Goal: Information Seeking & Learning: Compare options

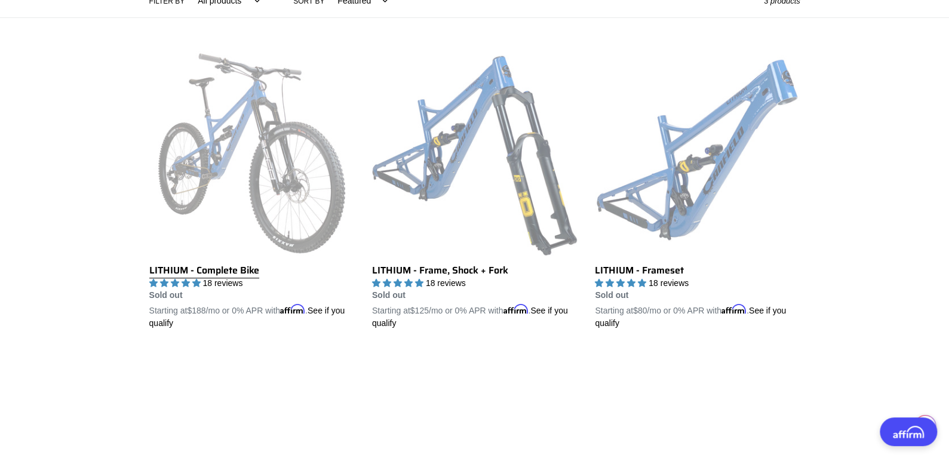
click at [234, 276] on link "LITHIUM - Complete Bike" at bounding box center [251, 190] width 205 height 279
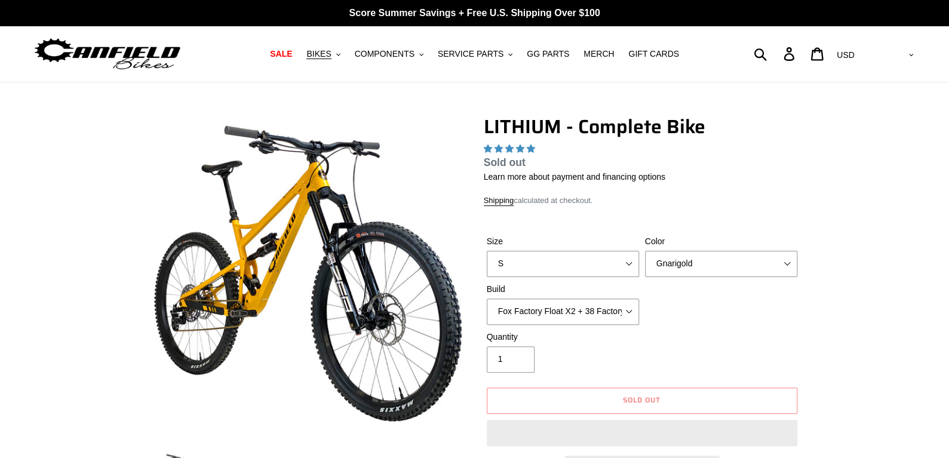
select select "highest-rating"
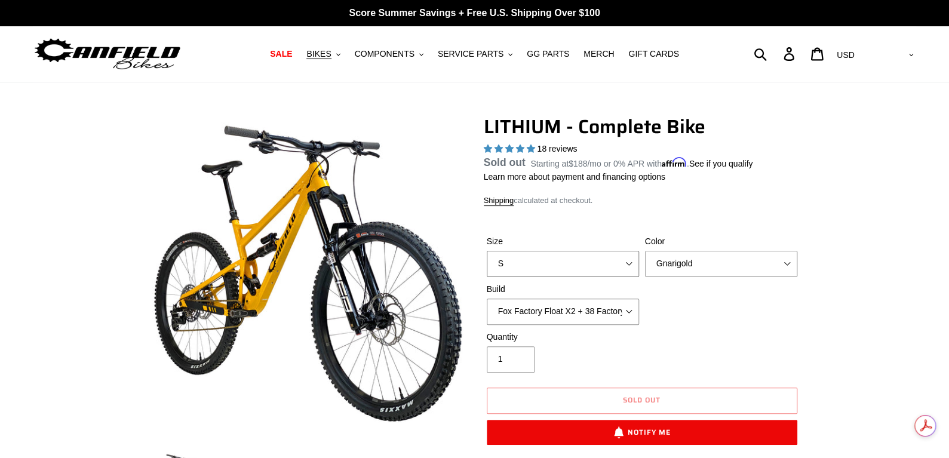
click at [628, 269] on select "S M L XL" at bounding box center [563, 264] width 152 height 26
select select "M"
click at [487, 265] on select "S M L XL" at bounding box center [563, 264] width 152 height 26
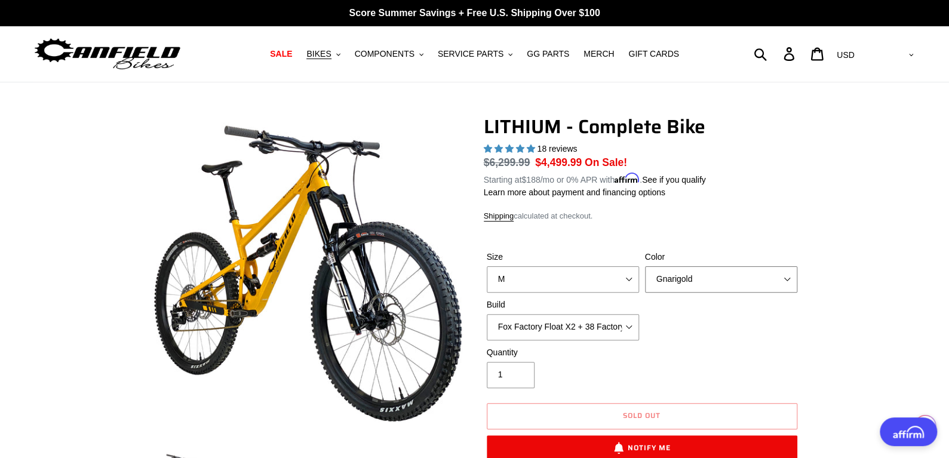
click at [726, 282] on select "Gnarigold Blue Velvet Stealth Black" at bounding box center [721, 279] width 152 height 26
select select "Stealth Black"
click at [645, 266] on select "Gnarigold Blue Velvet Stealth Black" at bounding box center [721, 279] width 152 height 26
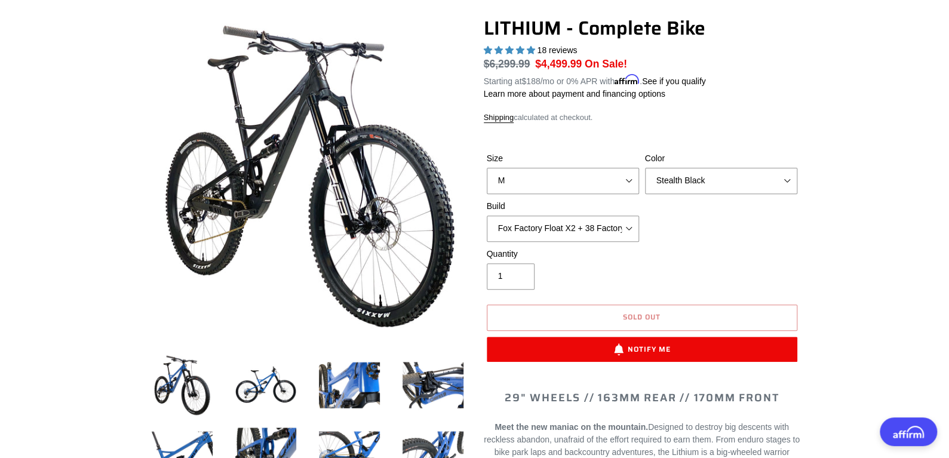
scroll to position [238, 0]
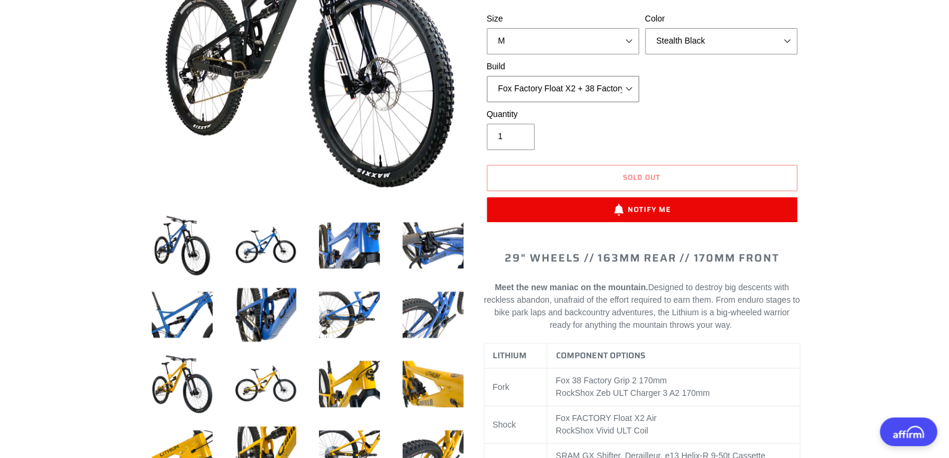
click at [573, 93] on select "Fox Factory Float X2 + 38 Factory Grip 2 170 + SRAM GX Fox Factory Float X2 + 3…" at bounding box center [563, 89] width 152 height 26
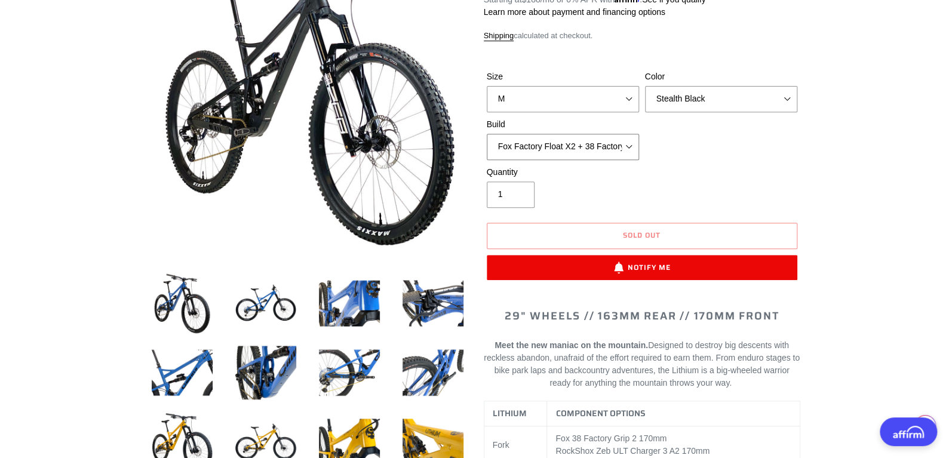
scroll to position [119, 0]
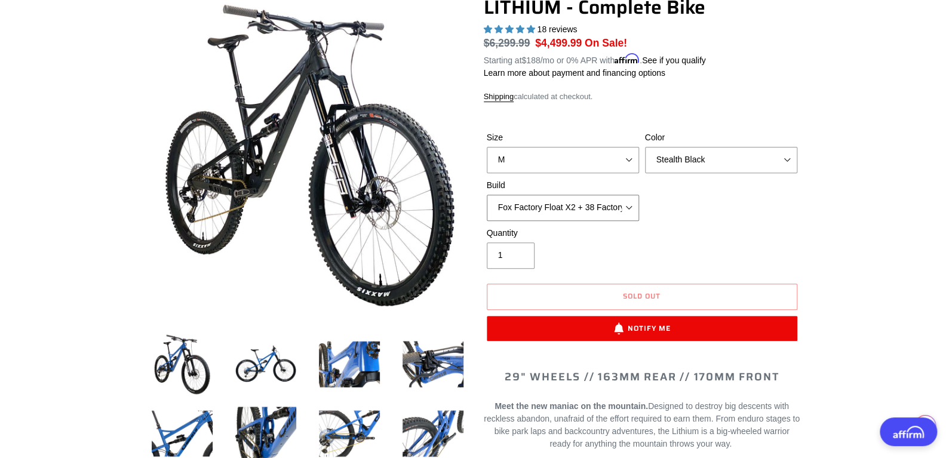
click at [588, 202] on select "Fox Factory Float X2 + 38 Factory Grip 2 170 + SRAM GX Fox Factory Float X2 + 3…" at bounding box center [563, 208] width 152 height 26
click at [487, 195] on select "Fox Factory Float X2 + 38 Factory Grip 2 170 + SRAM GX Fox Factory Float X2 + 3…" at bounding box center [563, 208] width 152 height 26
click at [615, 210] on select "Fox Factory Float X2 + 38 Factory Grip 2 170 + SRAM GX Fox Factory Float X2 + 3…" at bounding box center [563, 208] width 152 height 26
select select "RockShox Vivid ULT Coil + Zeb ULT Chg 3 + SRAM XO"
click at [487, 195] on select "Fox Factory Float X2 + 38 Factory Grip 2 170 + SRAM GX Fox Factory Float X2 + 3…" at bounding box center [563, 208] width 152 height 26
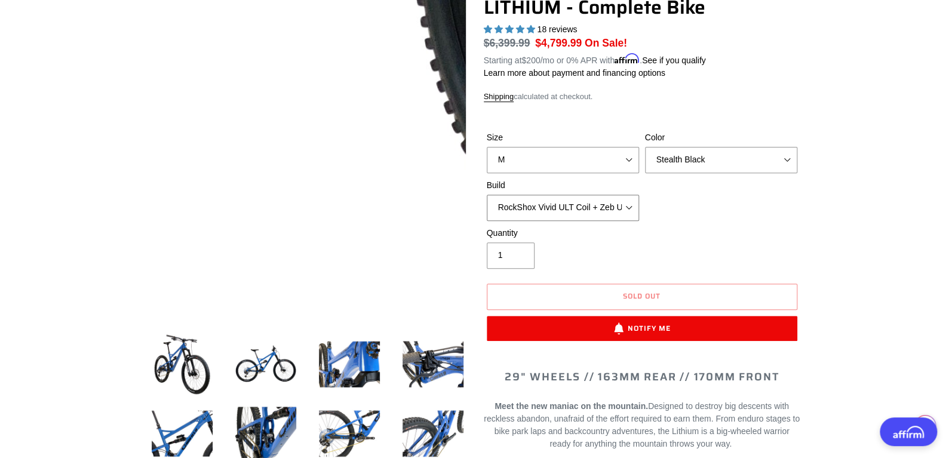
scroll to position [179, 0]
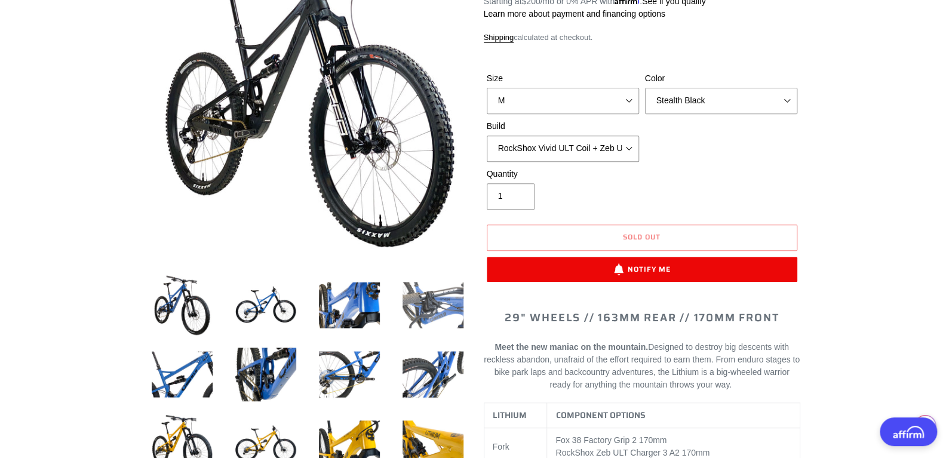
click at [442, 299] on img at bounding box center [433, 305] width 66 height 66
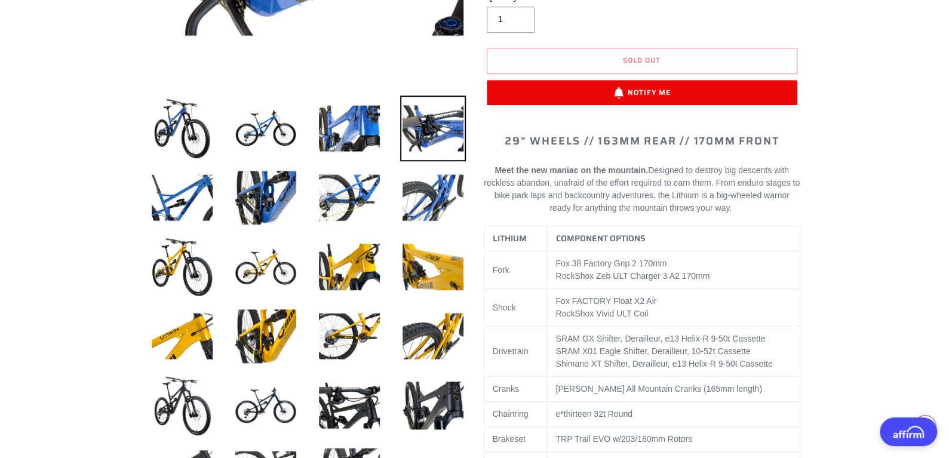
scroll to position [358, 0]
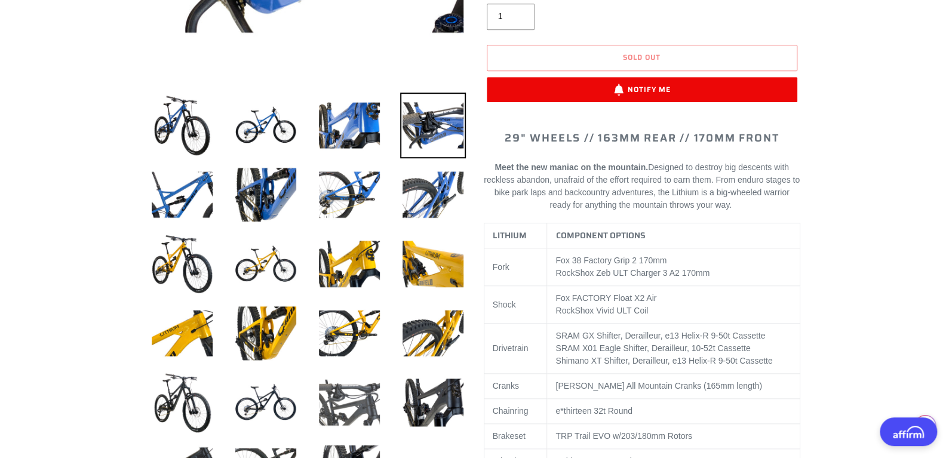
click at [367, 385] on img at bounding box center [349, 403] width 66 height 66
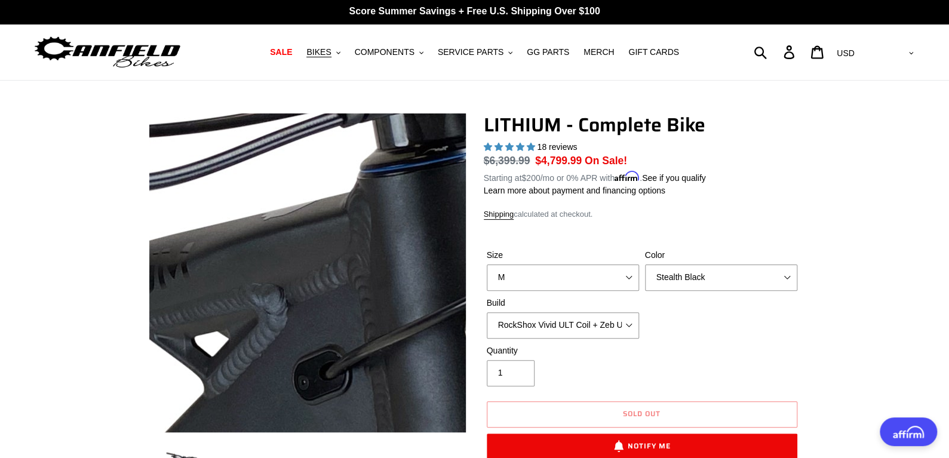
scroll to position [0, 0]
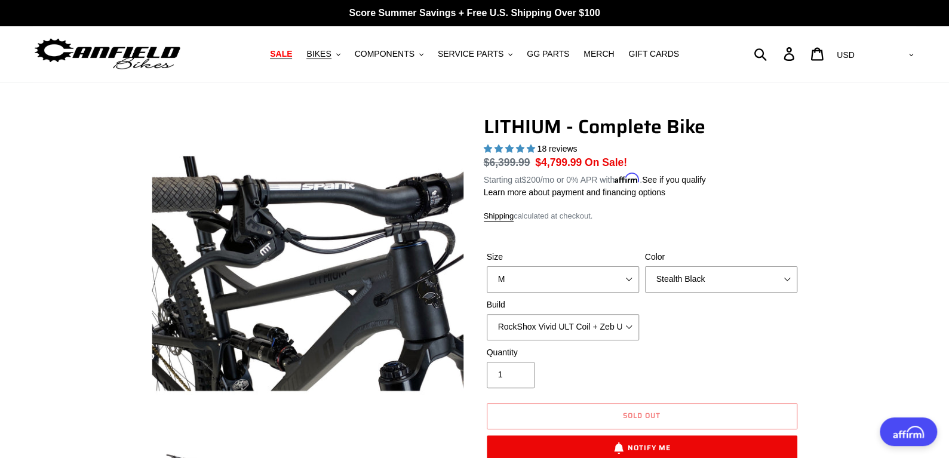
click at [292, 49] on span "SALE" at bounding box center [281, 54] width 22 height 10
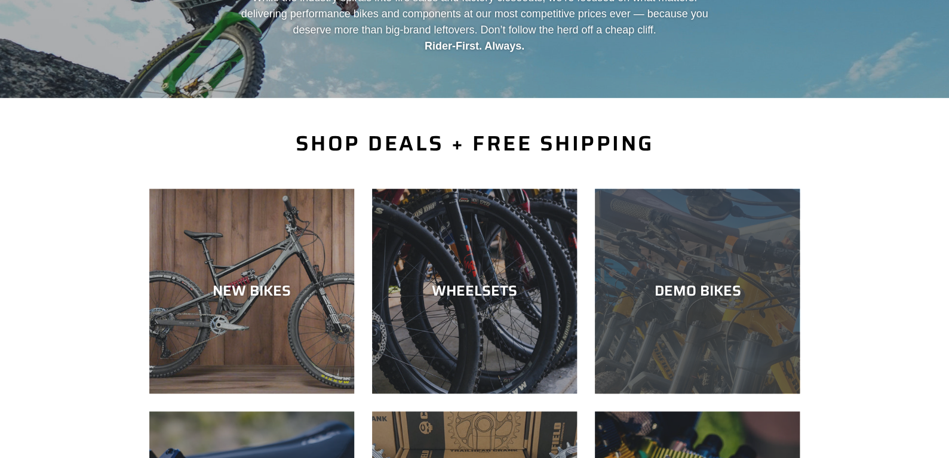
scroll to position [238, 0]
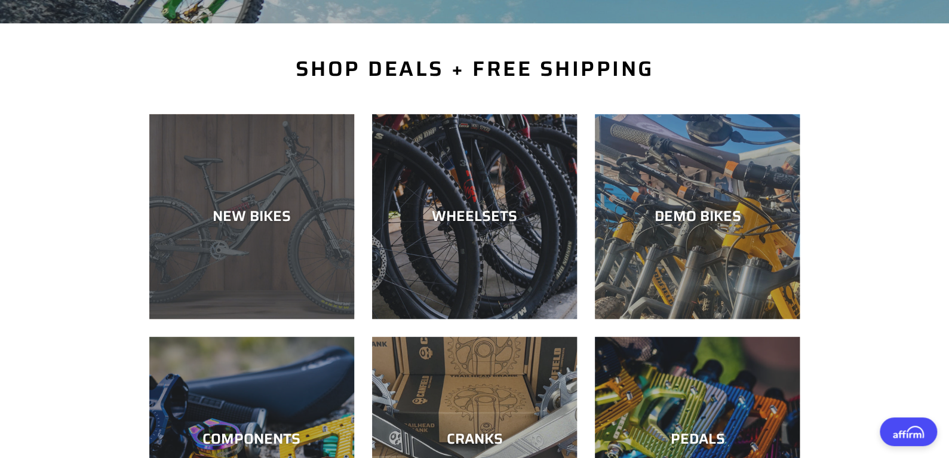
click at [214, 319] on div "NEW BIKES" at bounding box center [251, 319] width 205 height 0
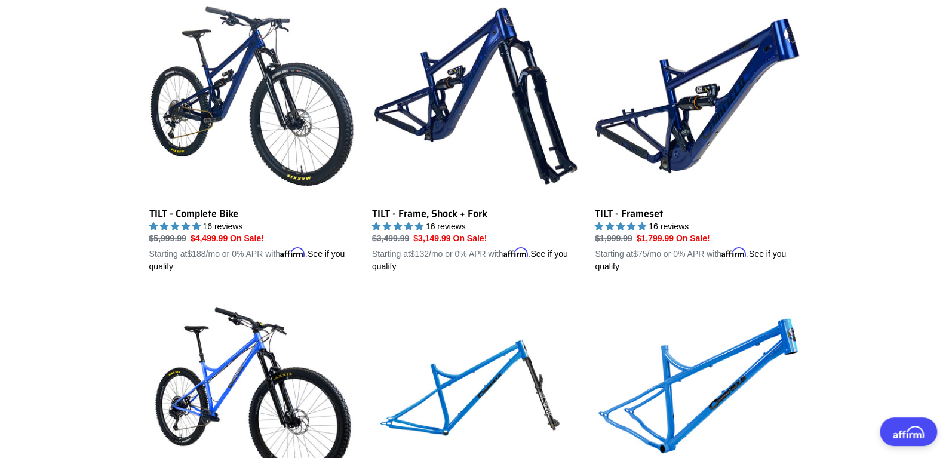
scroll to position [1552, 0]
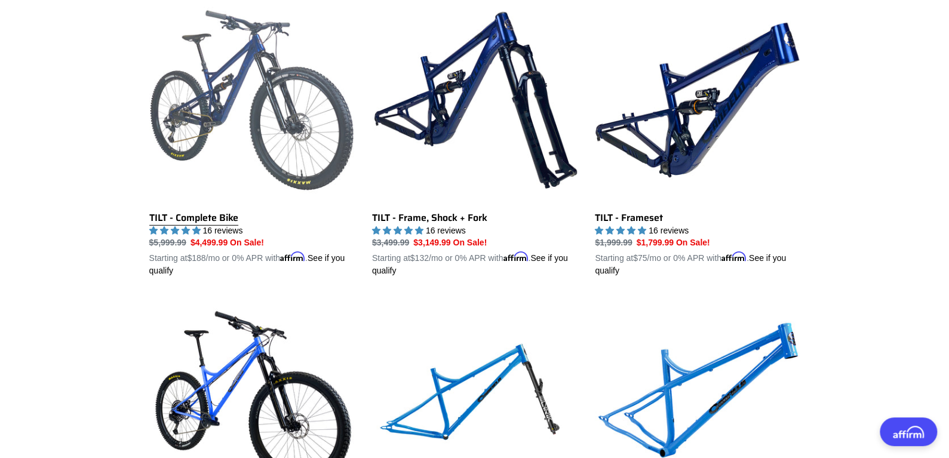
click at [245, 66] on link "TILT - Complete Bike" at bounding box center [251, 137] width 205 height 279
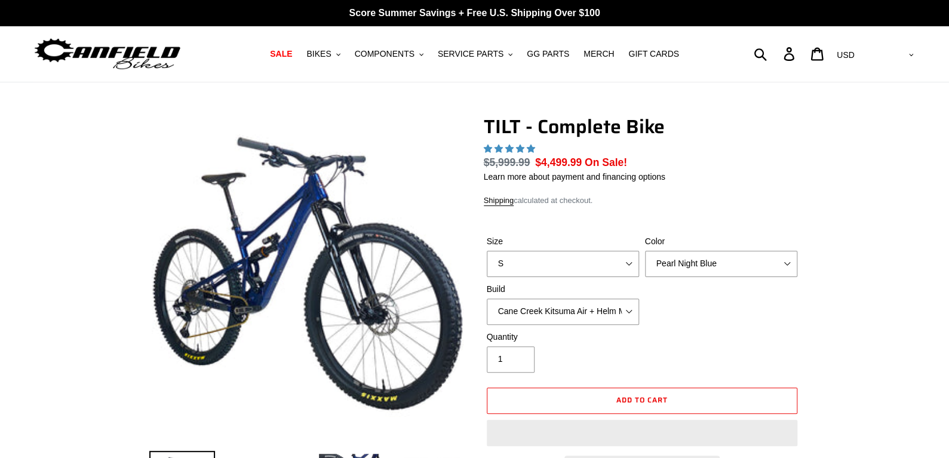
select select "highest-rating"
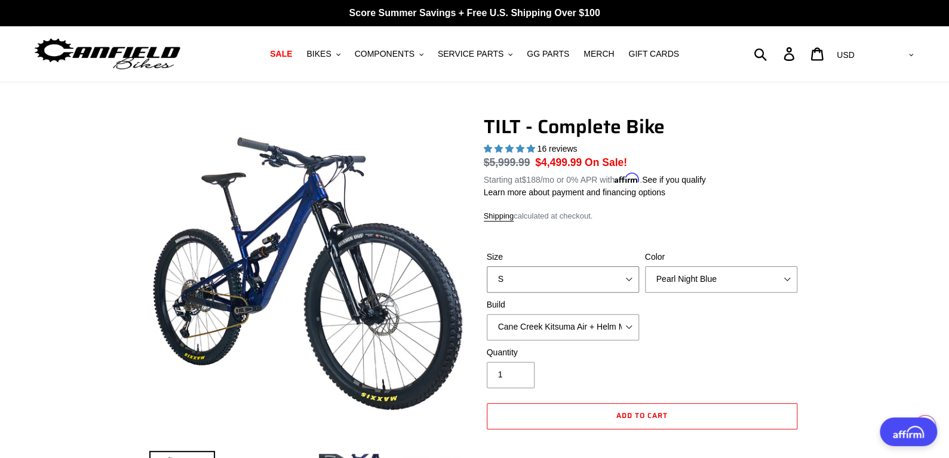
click at [572, 285] on select "S M L" at bounding box center [563, 279] width 152 height 26
select select "M"
click at [487, 266] on select "S M L" at bounding box center [563, 279] width 152 height 26
click at [652, 278] on select "Pearl Night Blue Stealth Silver Raw" at bounding box center [721, 279] width 152 height 26
select select "Stealth Silver"
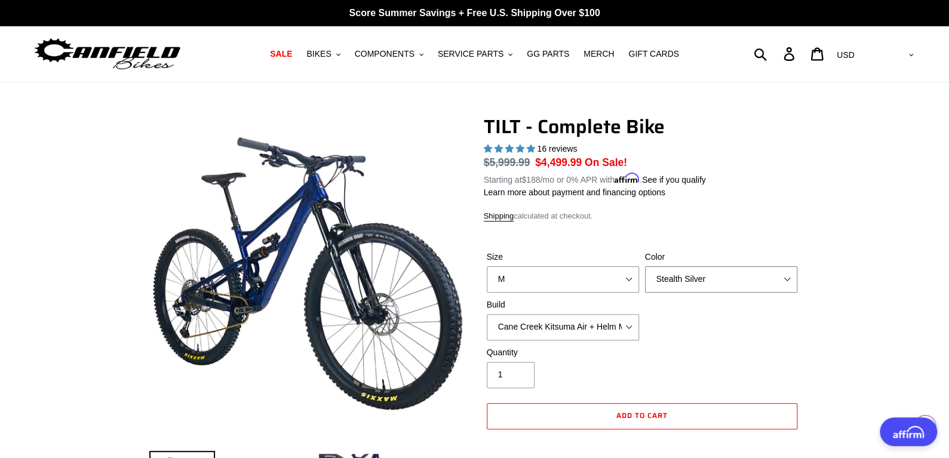
click at [645, 266] on select "Pearl Night Blue Stealth Silver Raw" at bounding box center [721, 279] width 152 height 26
click at [621, 319] on select "Cane Creek Kitsuma Air + Helm MKII 140 + SRAM GX Cane Creek Kitsuma Air + Helm …" at bounding box center [563, 327] width 152 height 26
select select "Cane Creek Kitsuma Air + Helm MKII 140 + SRAM XO1"
click at [487, 314] on select "Cane Creek Kitsuma Air + Helm MKII 140 + SRAM GX Cane Creek Kitsuma Air + Helm …" at bounding box center [563, 327] width 152 height 26
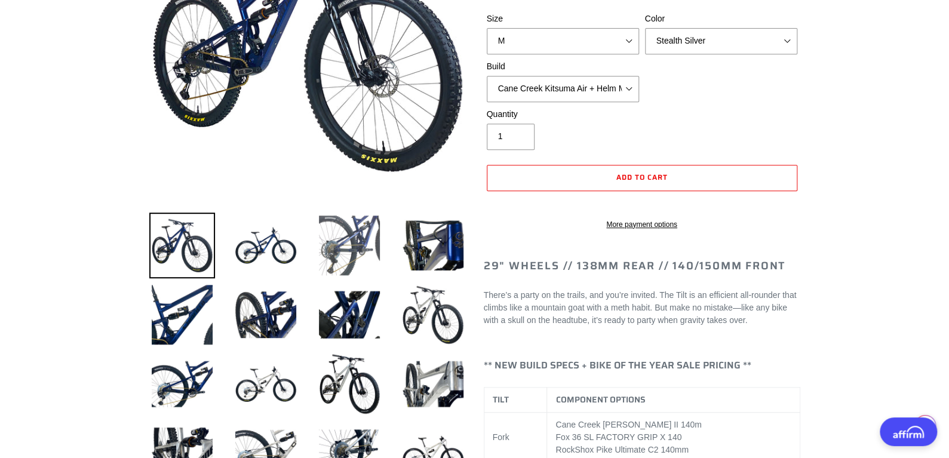
click at [350, 256] on img at bounding box center [349, 246] width 66 height 66
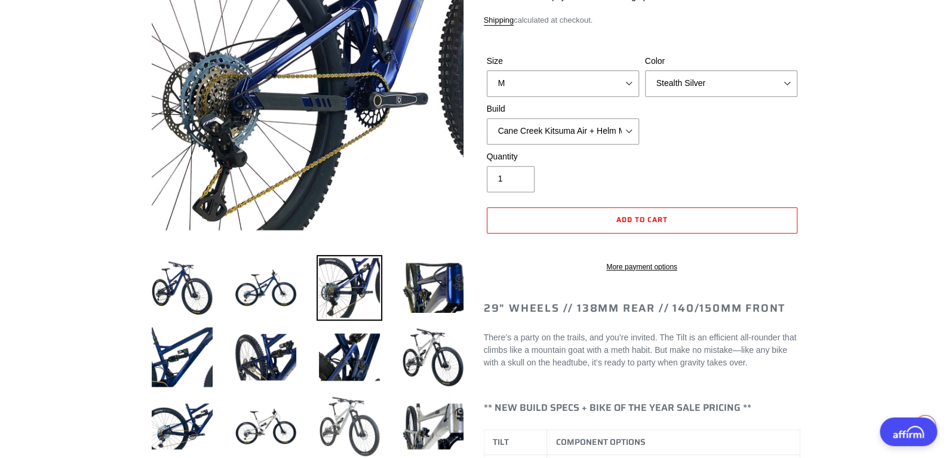
scroll to position [299, 0]
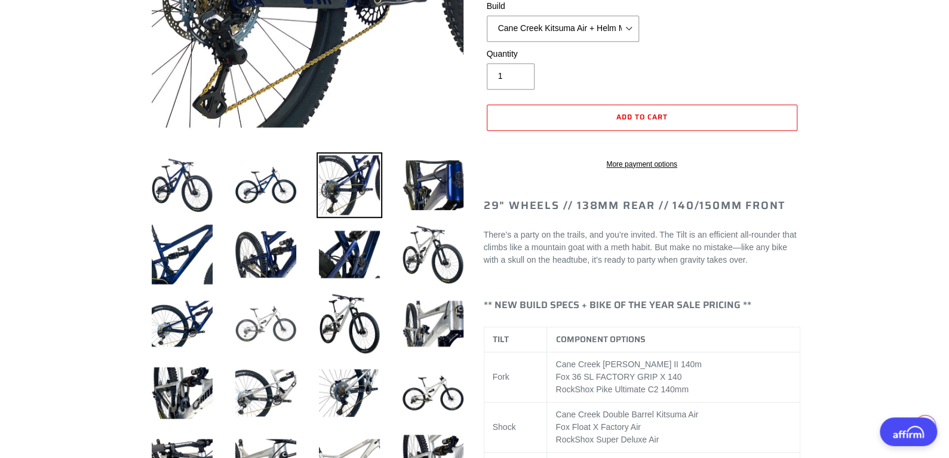
click at [282, 327] on img at bounding box center [266, 324] width 66 height 66
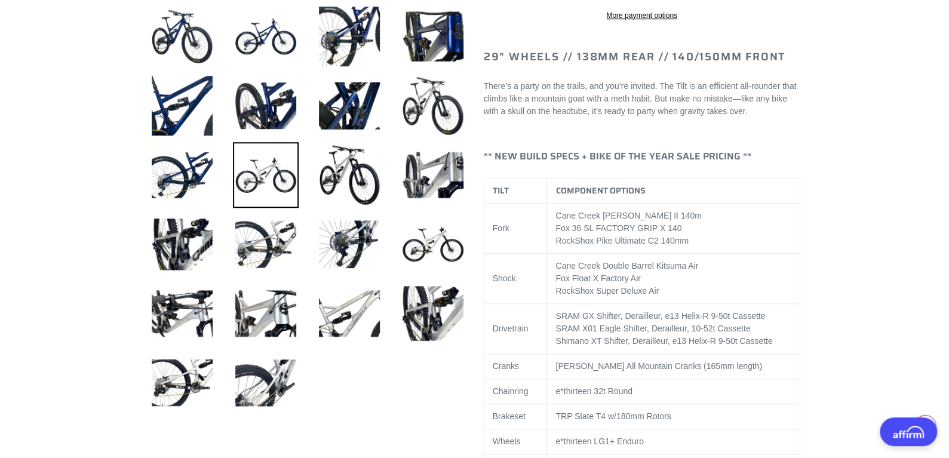
scroll to position [477, 0]
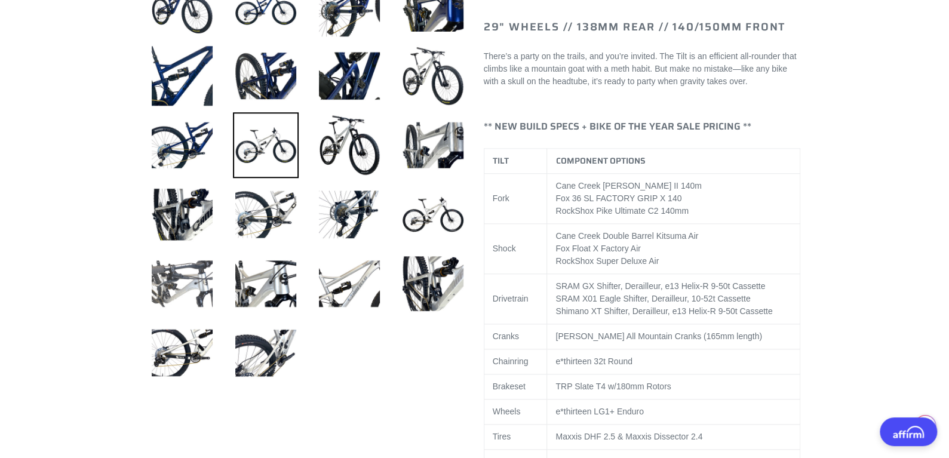
click at [185, 296] on img at bounding box center [182, 284] width 66 height 66
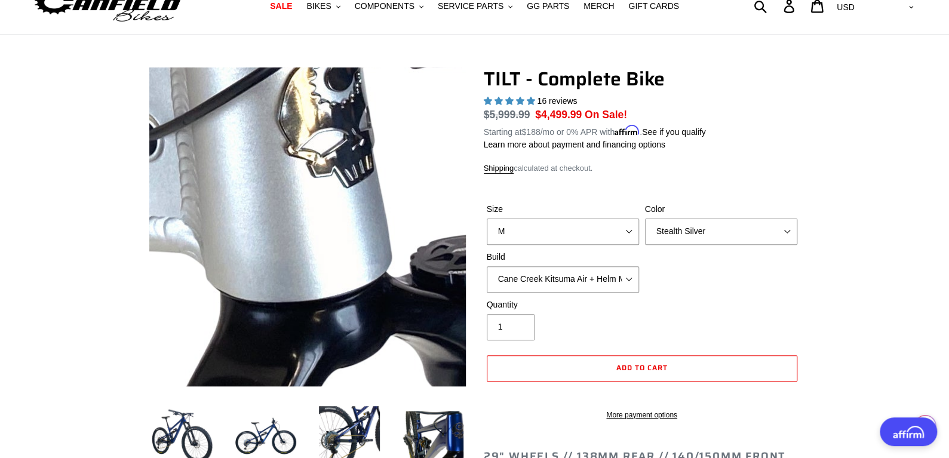
scroll to position [0, 0]
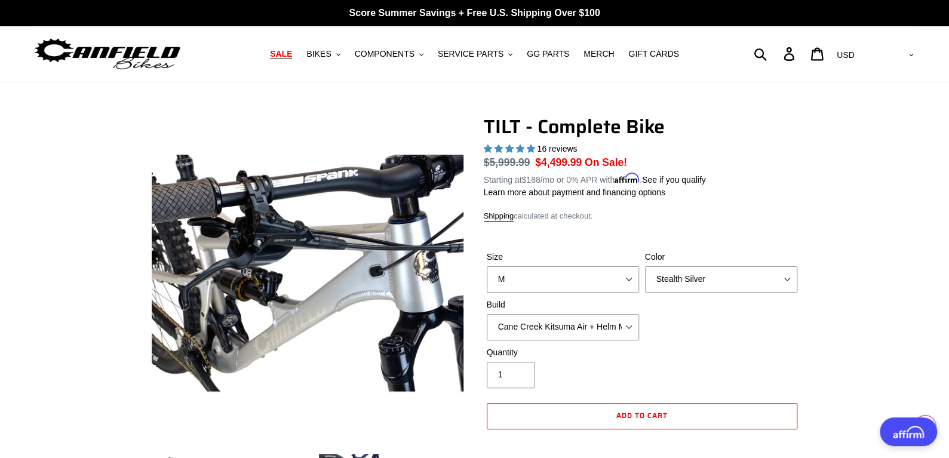
click at [292, 53] on span "SALE" at bounding box center [281, 54] width 22 height 10
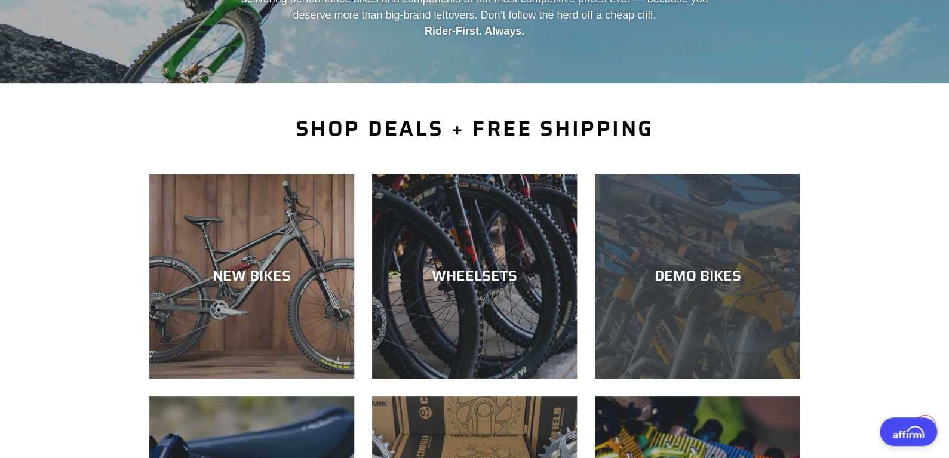
click at [681, 379] on div "DEMO BIKES" at bounding box center [697, 379] width 205 height 0
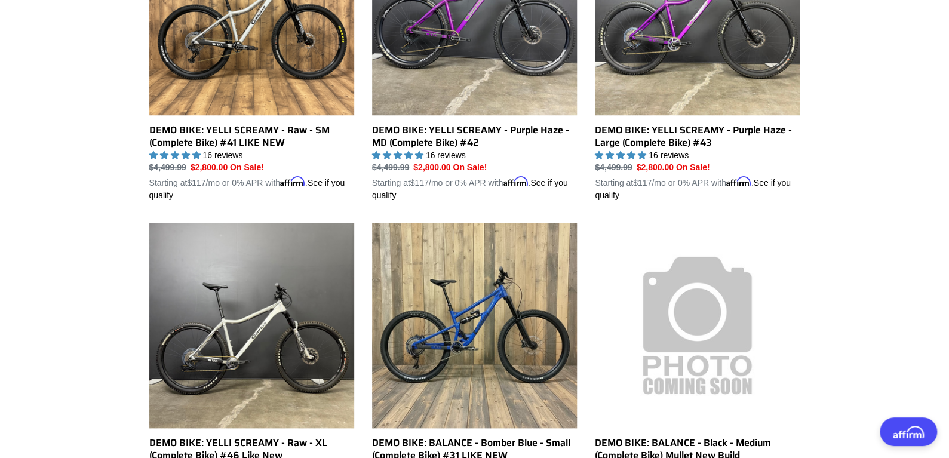
scroll to position [358, 0]
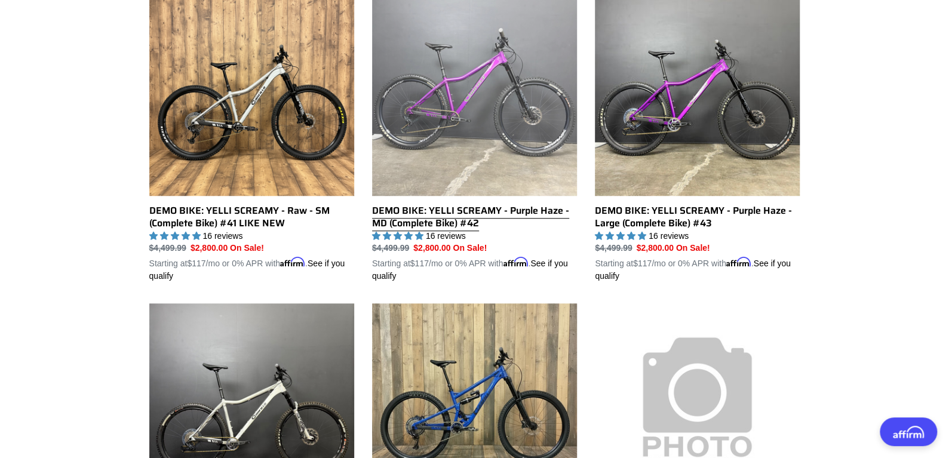
click at [471, 164] on link "DEMO BIKE: YELLI SCREAMY - Purple Haze - MD (Complete Bike) #42" at bounding box center [474, 137] width 205 height 292
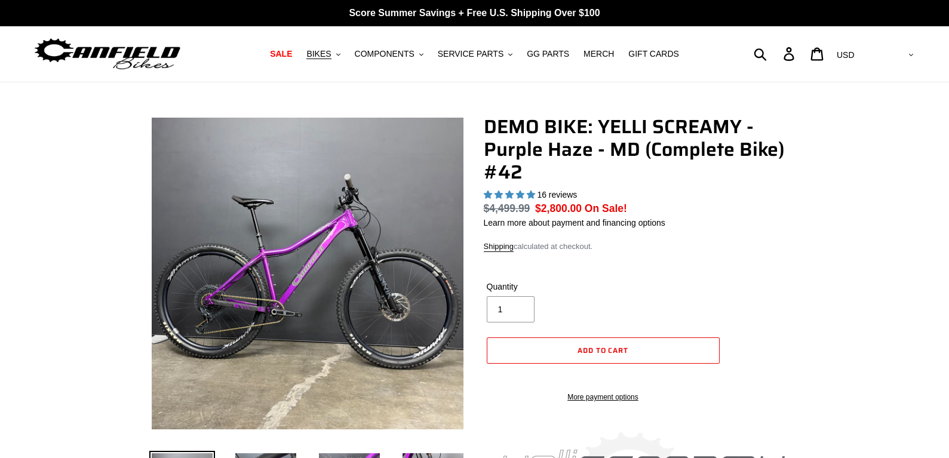
select select "highest-rating"
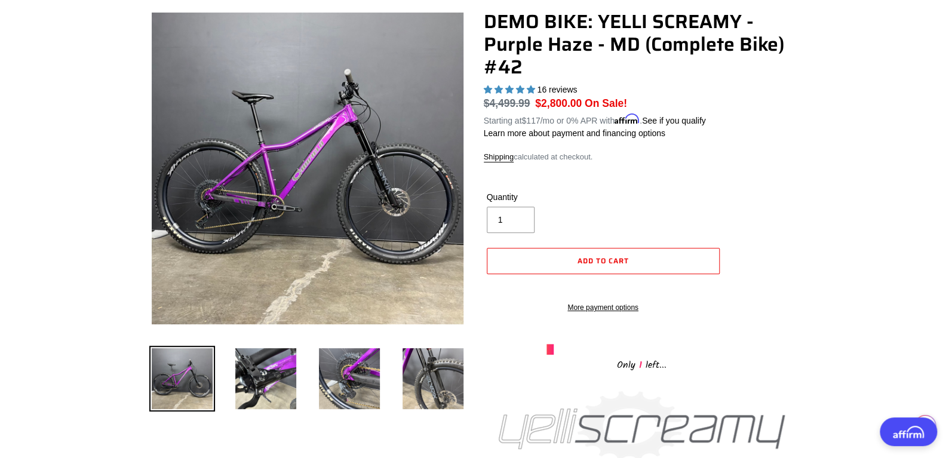
scroll to position [179, 0]
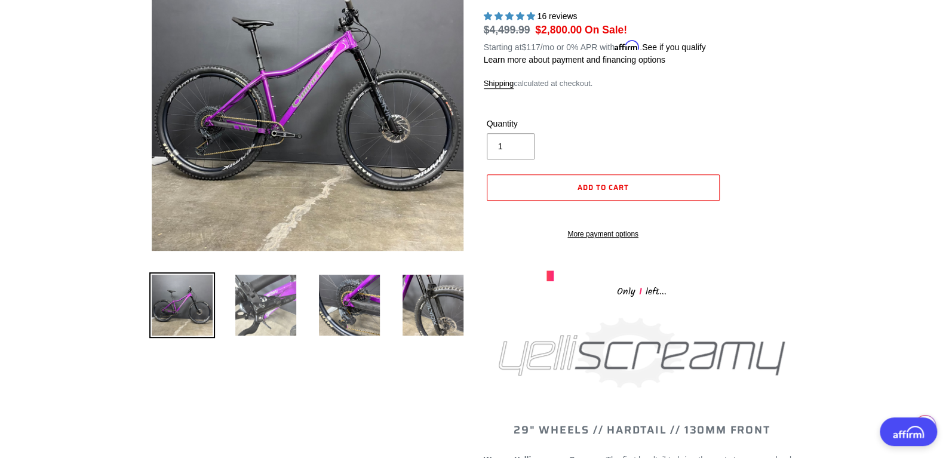
click at [279, 310] on img at bounding box center [266, 305] width 66 height 66
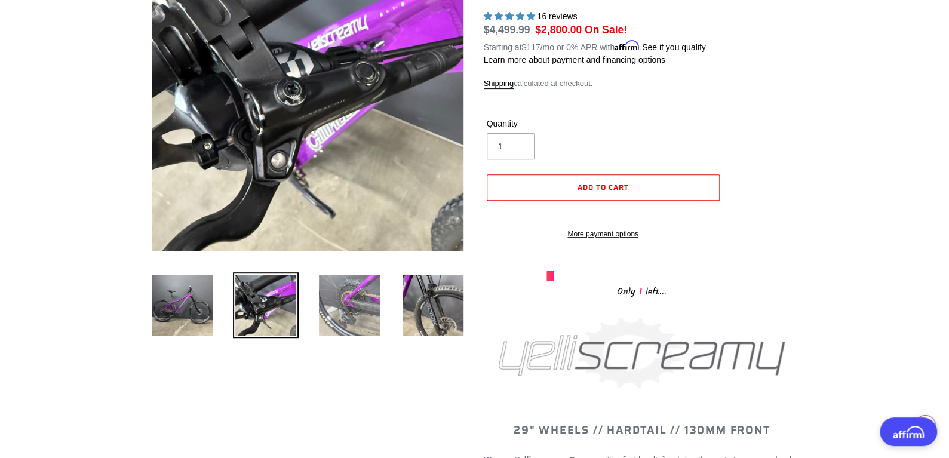
click at [342, 305] on img at bounding box center [349, 305] width 66 height 66
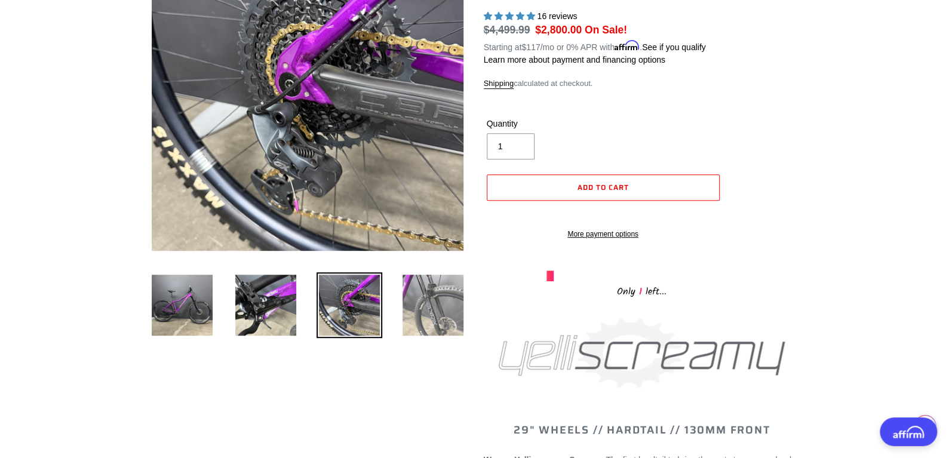
click at [422, 302] on img at bounding box center [433, 305] width 66 height 66
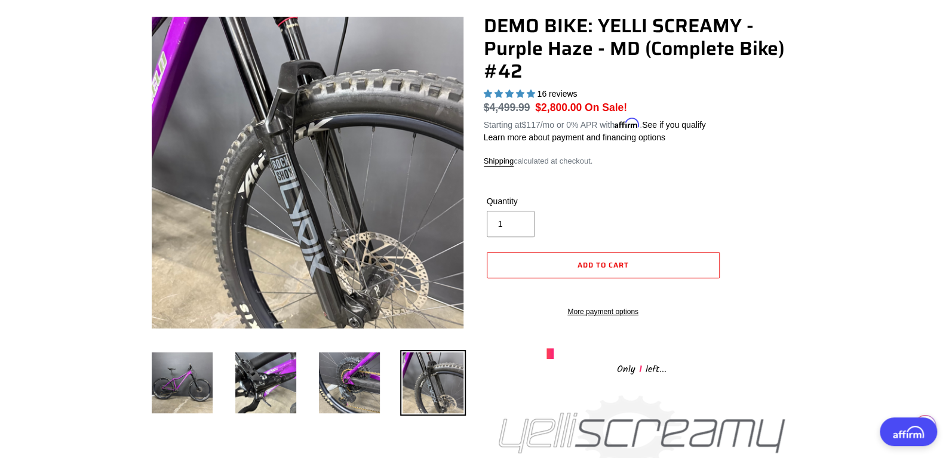
scroll to position [119, 0]
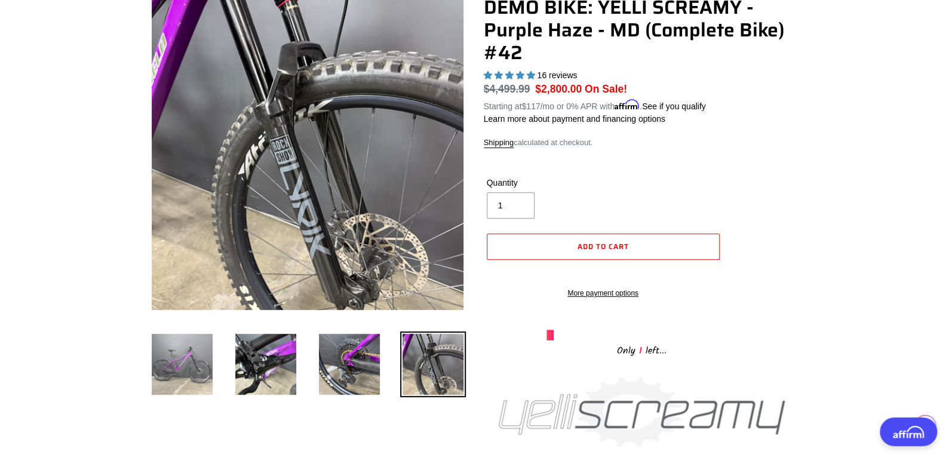
click at [199, 370] on img at bounding box center [182, 364] width 66 height 66
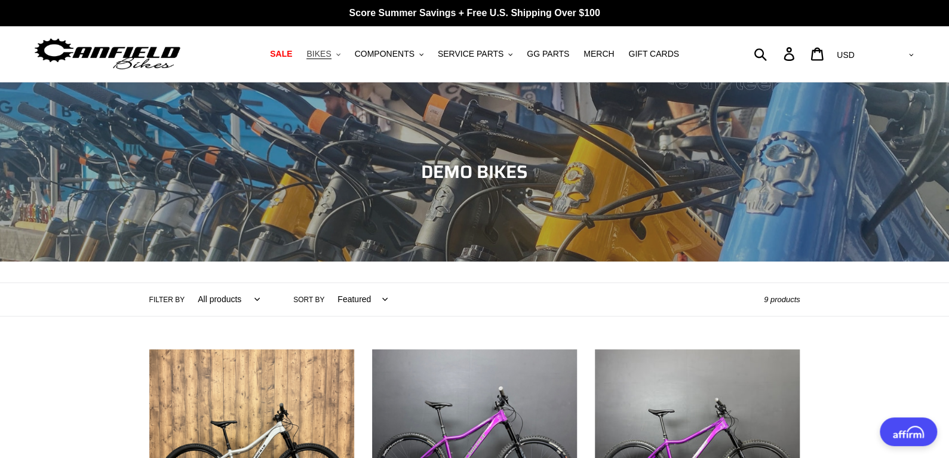
drag, startPoint x: 835, startPoint y: 198, endPoint x: 335, endPoint y: 55, distance: 520.5
click at [331, 55] on span "BIKES" at bounding box center [318, 54] width 24 height 10
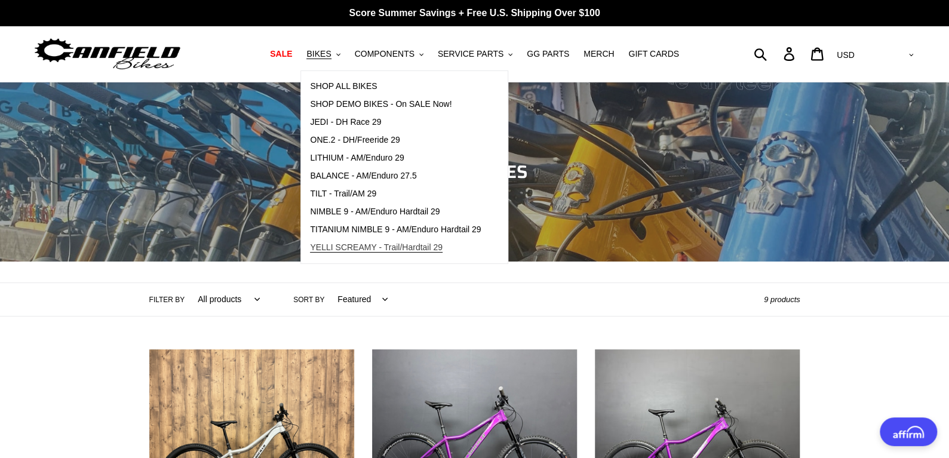
click at [345, 242] on span "YELLI SCREAMY - Trail/Hardtail 29" at bounding box center [376, 247] width 133 height 10
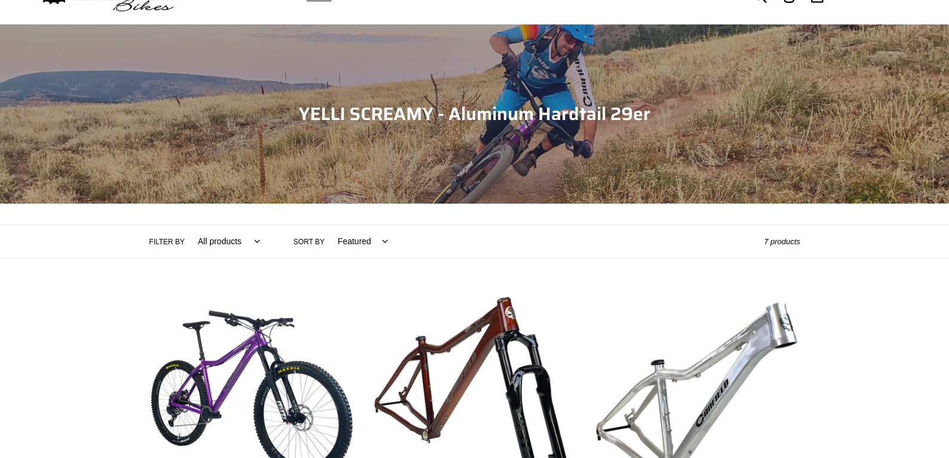
scroll to position [238, 0]
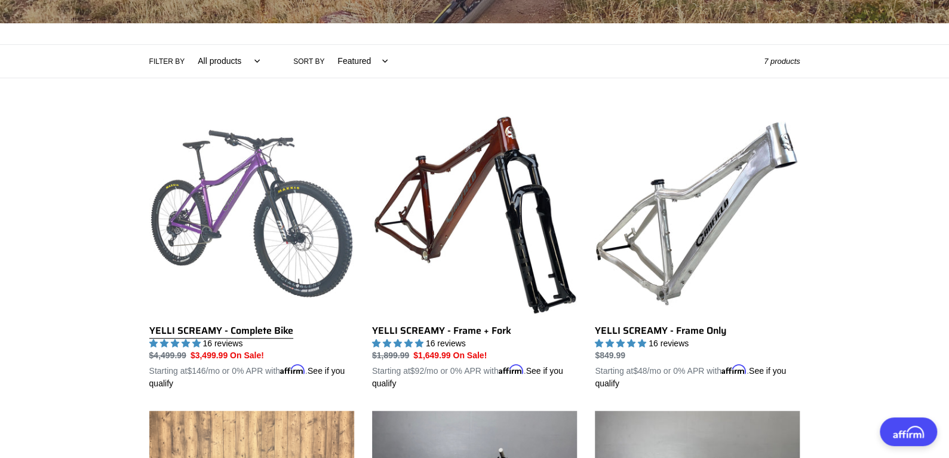
click at [293, 216] on link "YELLI SCREAMY - Complete Bike" at bounding box center [251, 250] width 205 height 279
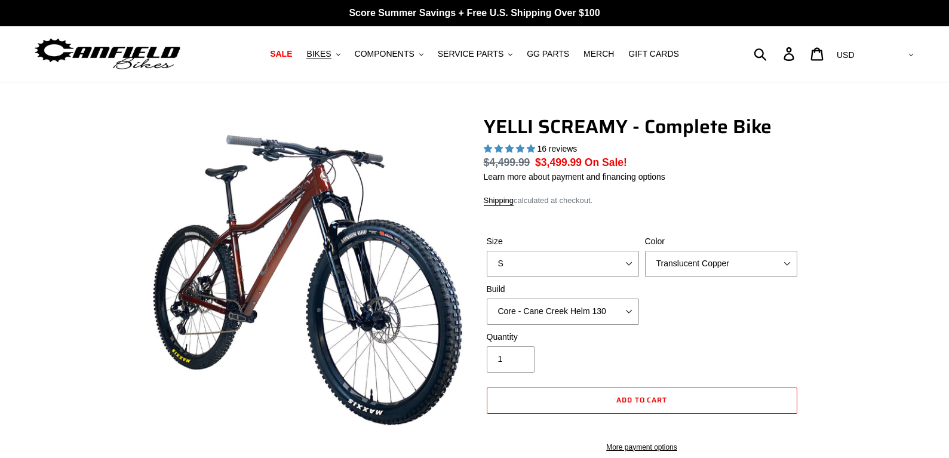
select select "highest-rating"
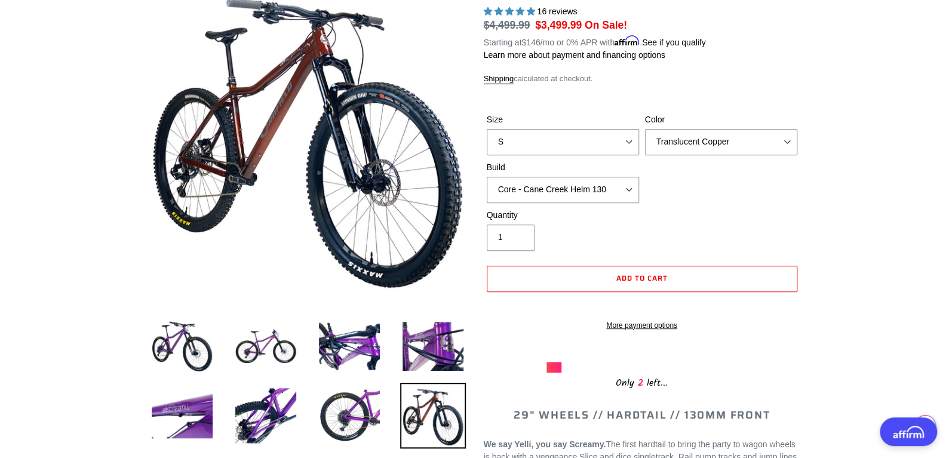
scroll to position [60, 0]
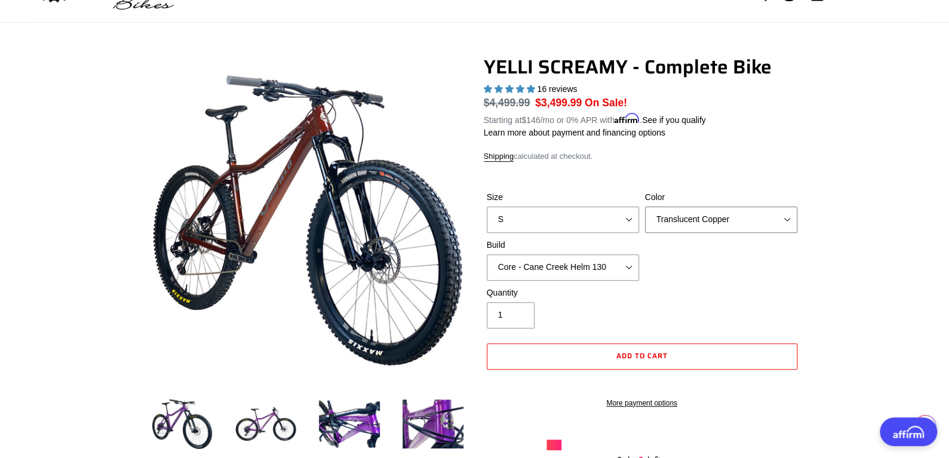
click at [724, 227] on select "Translucent Copper Purple Haze Raw" at bounding box center [721, 220] width 152 height 26
click at [609, 223] on select "S M L XL" at bounding box center [563, 220] width 152 height 26
select select "M"
click at [487, 207] on select "S M L XL" at bounding box center [563, 220] width 152 height 26
click at [677, 216] on select "Translucent Copper Purple Haze Raw" at bounding box center [721, 220] width 152 height 26
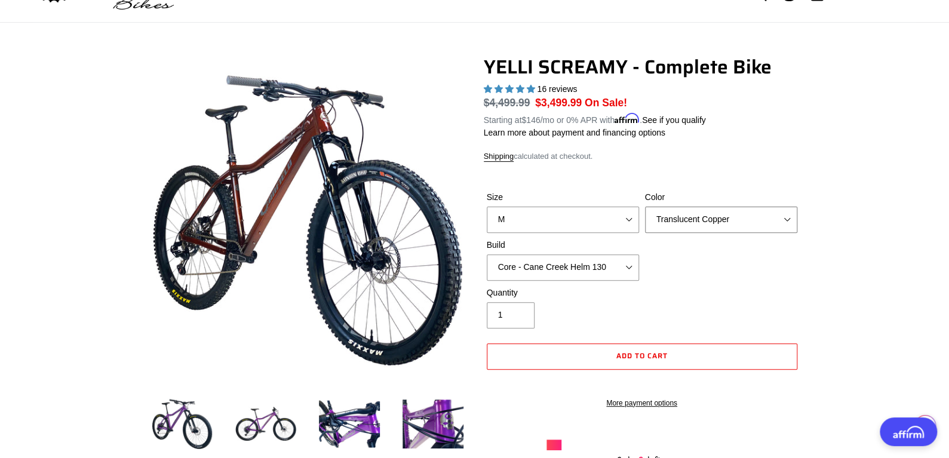
select select "Raw"
click at [645, 207] on select "Translucent Copper Purple Haze Raw" at bounding box center [721, 220] width 152 height 26
